Goal: Task Accomplishment & Management: Complete application form

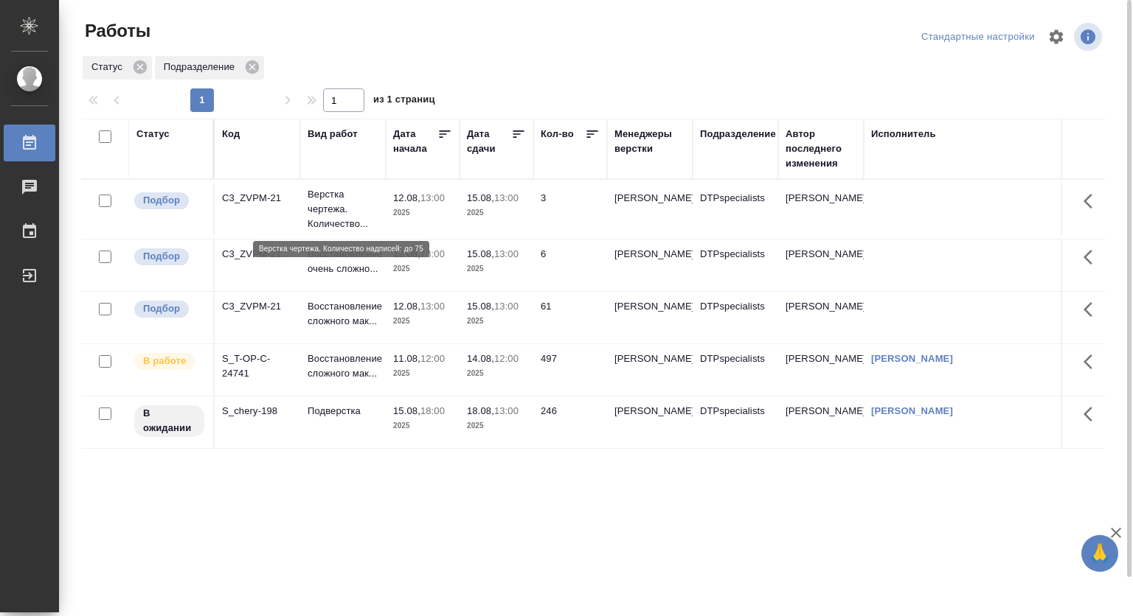
click at [330, 206] on p "Верстка чертежа. Количество..." at bounding box center [343, 209] width 71 height 44
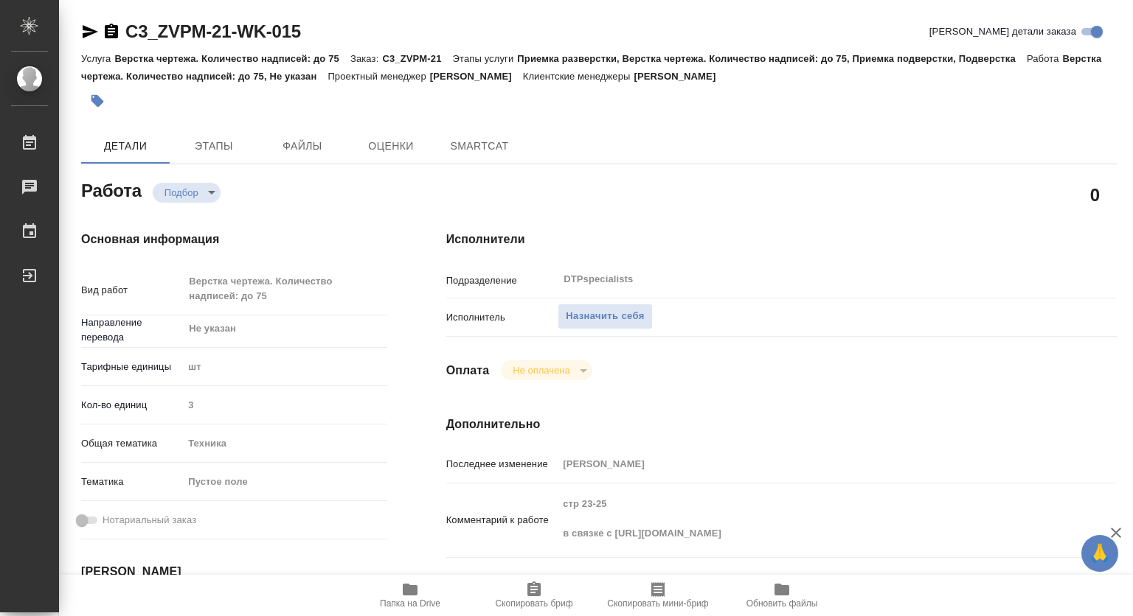
type textarea "x"
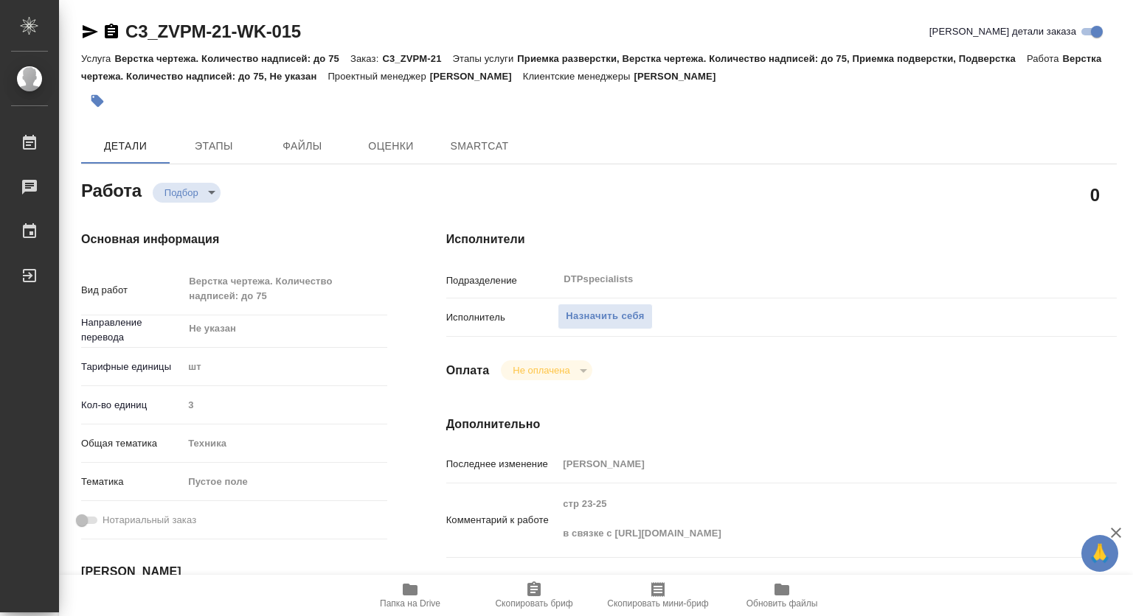
type textarea "x"
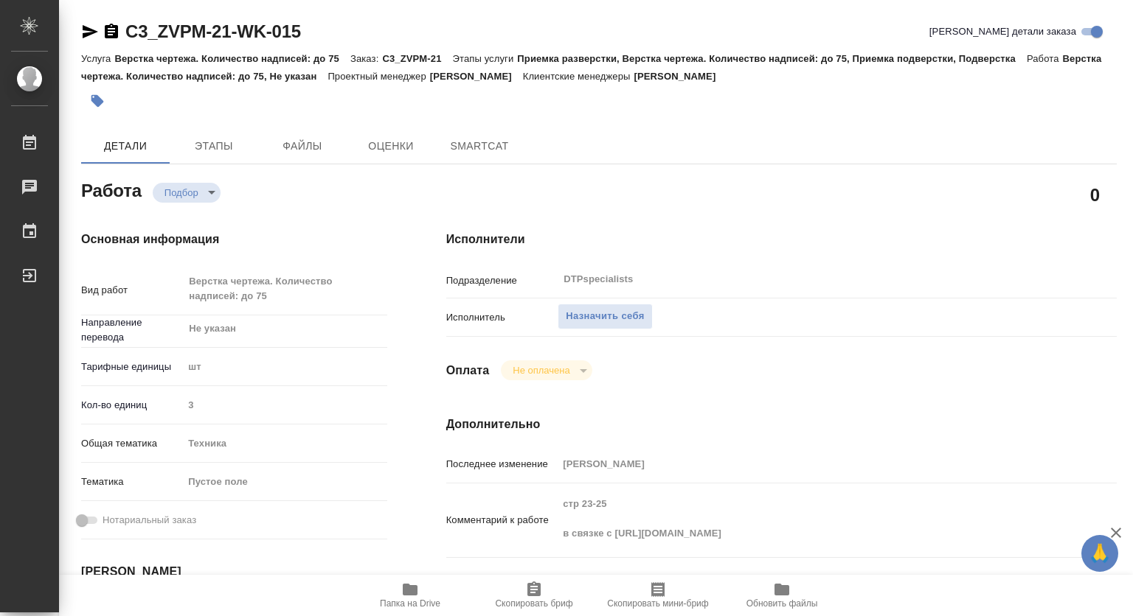
type textarea "x"
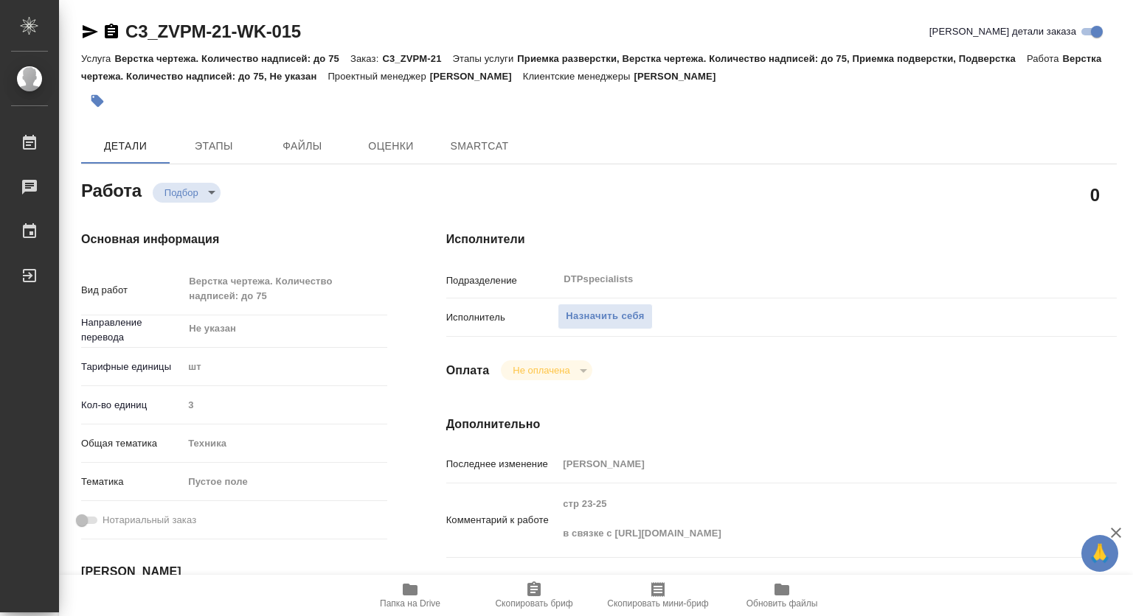
type textarea "x"
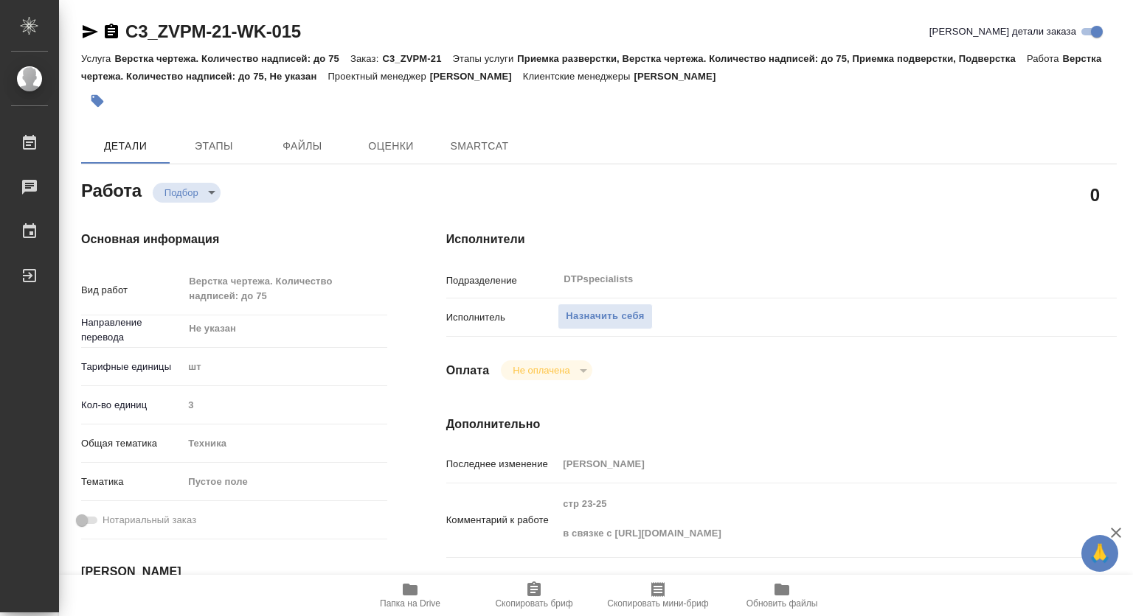
type textarea "x"
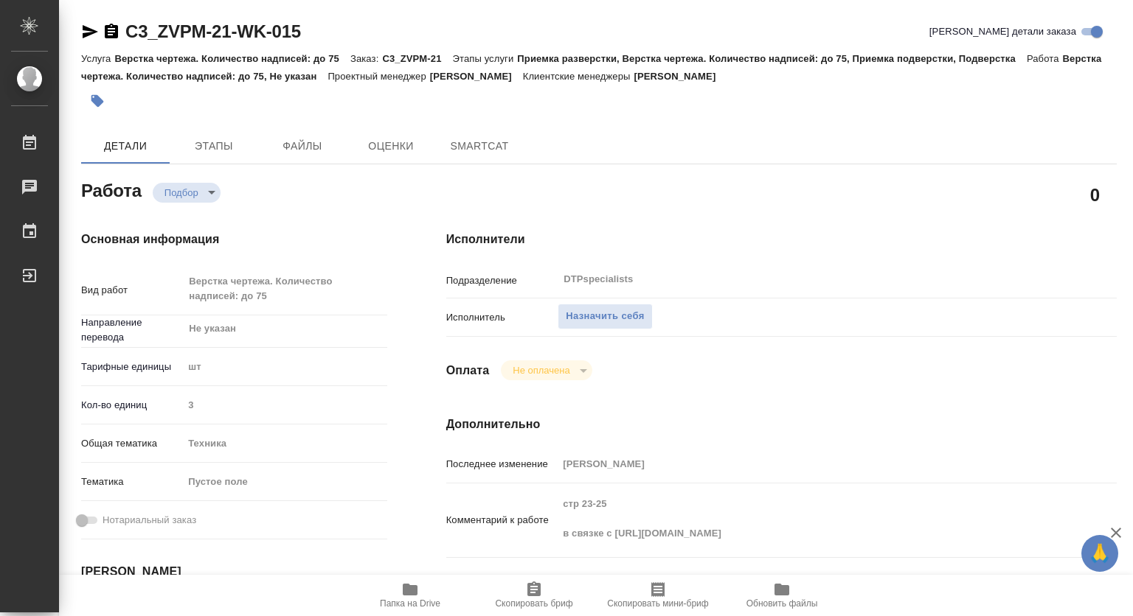
click at [413, 596] on icon "button" at bounding box center [410, 590] width 18 height 18
type textarea "x"
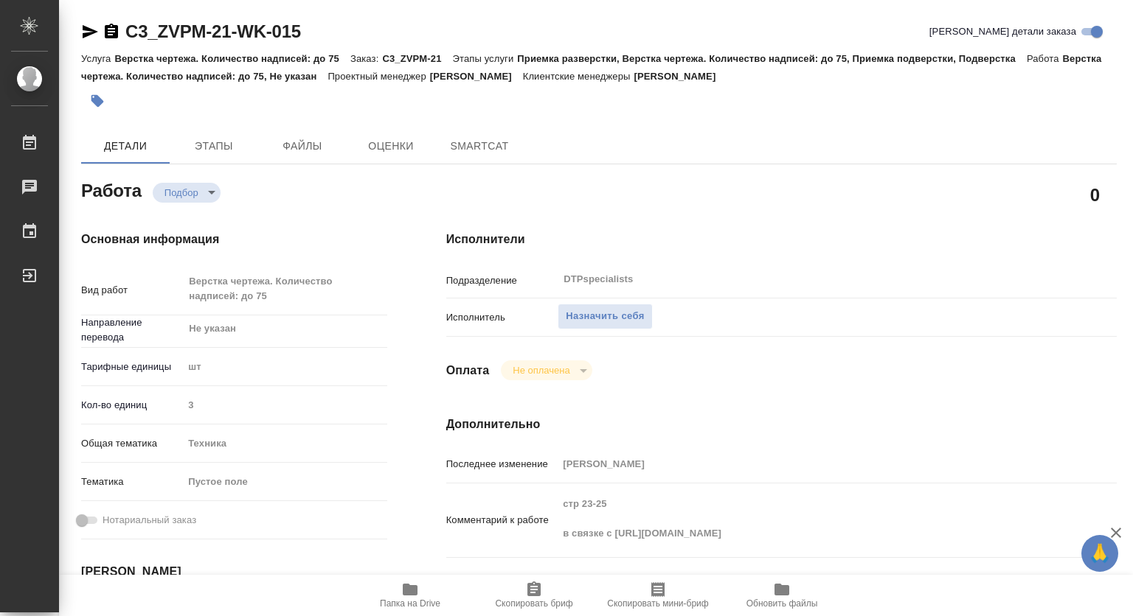
type textarea "x"
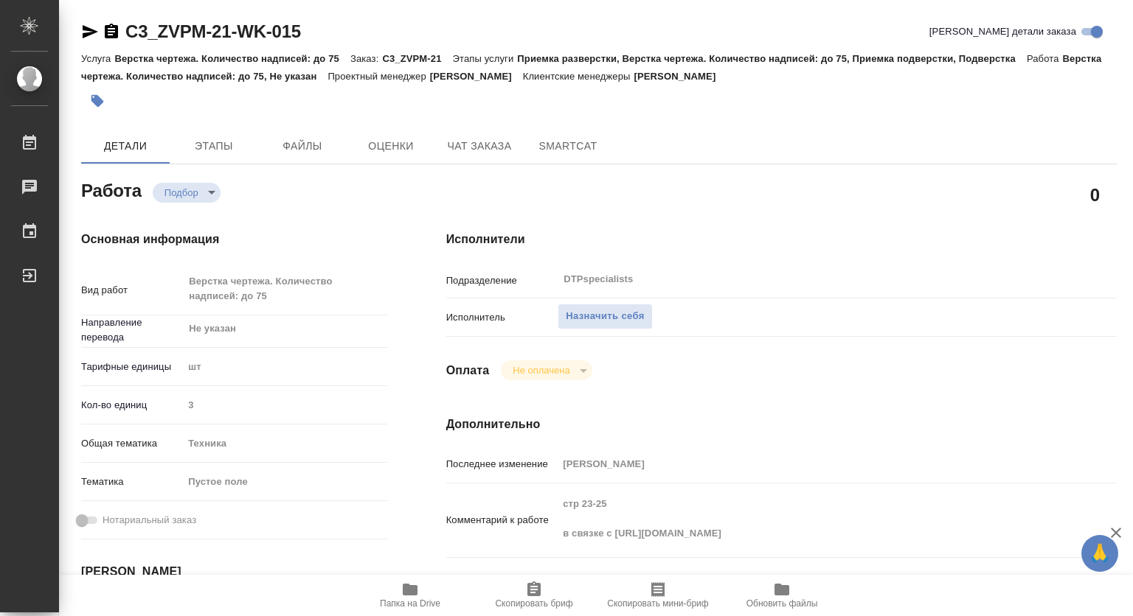
type textarea "x"
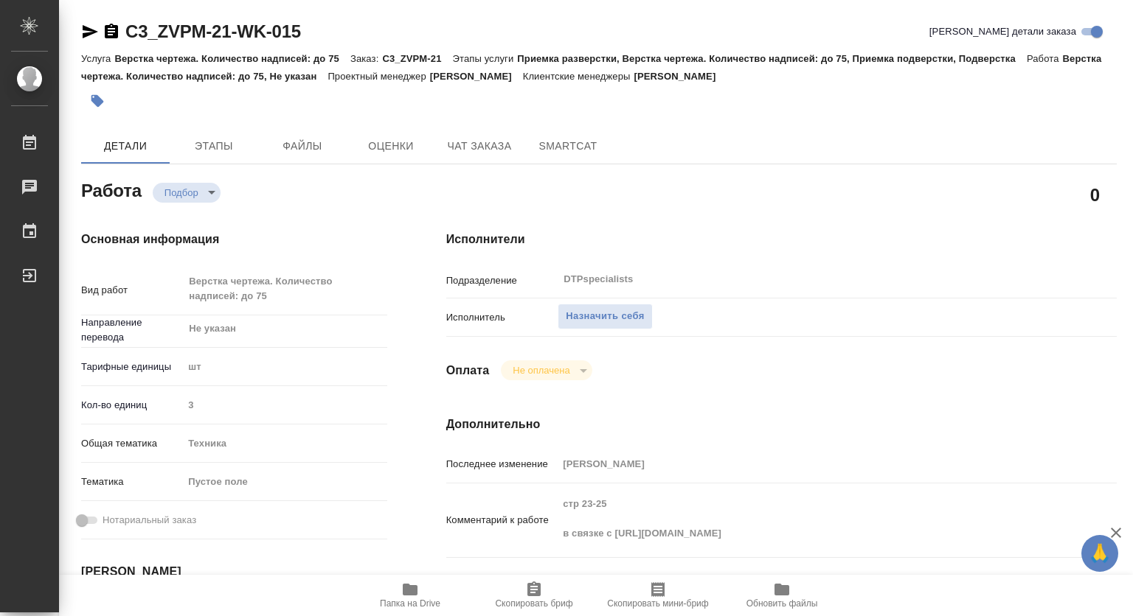
type textarea "x"
